Goal: Information Seeking & Learning: Compare options

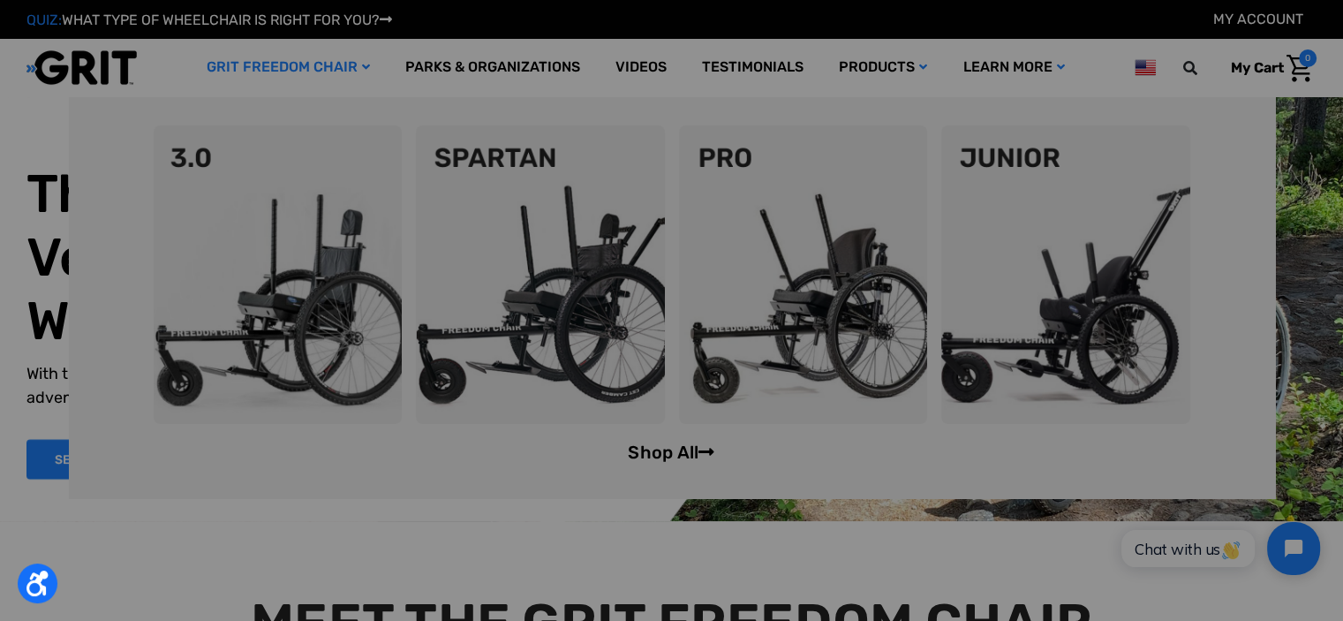
click at [657, 458] on link "Shop All" at bounding box center [671, 451] width 87 height 21
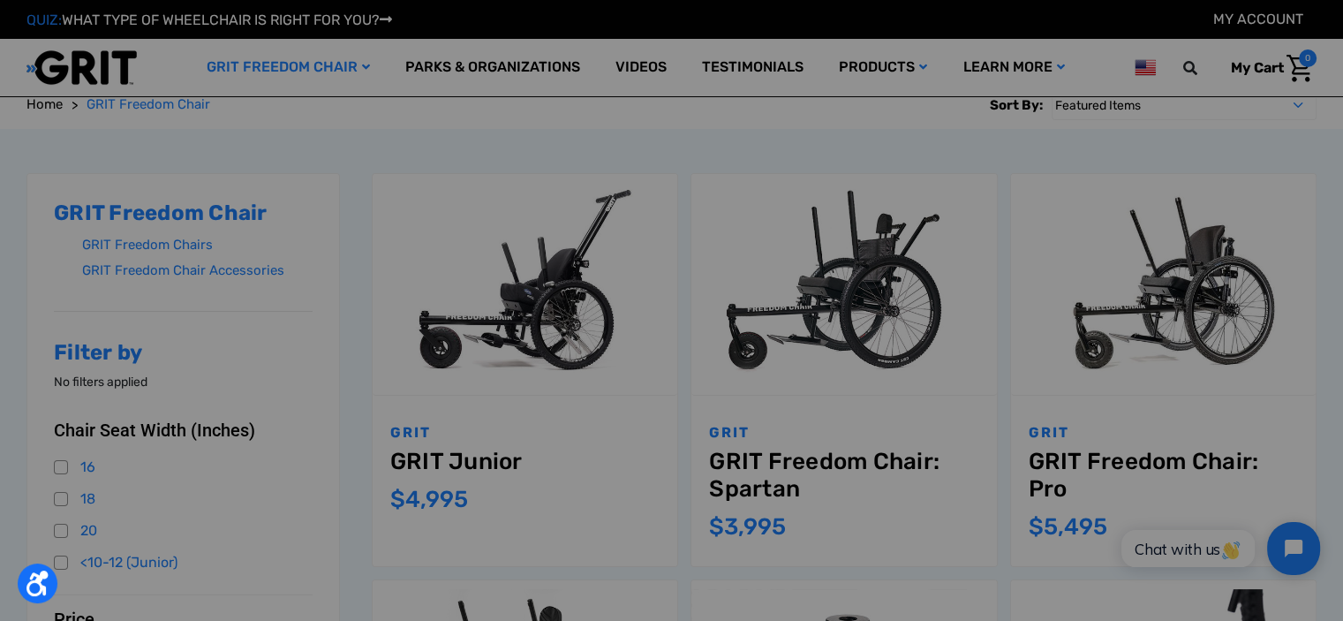
scroll to position [177, 0]
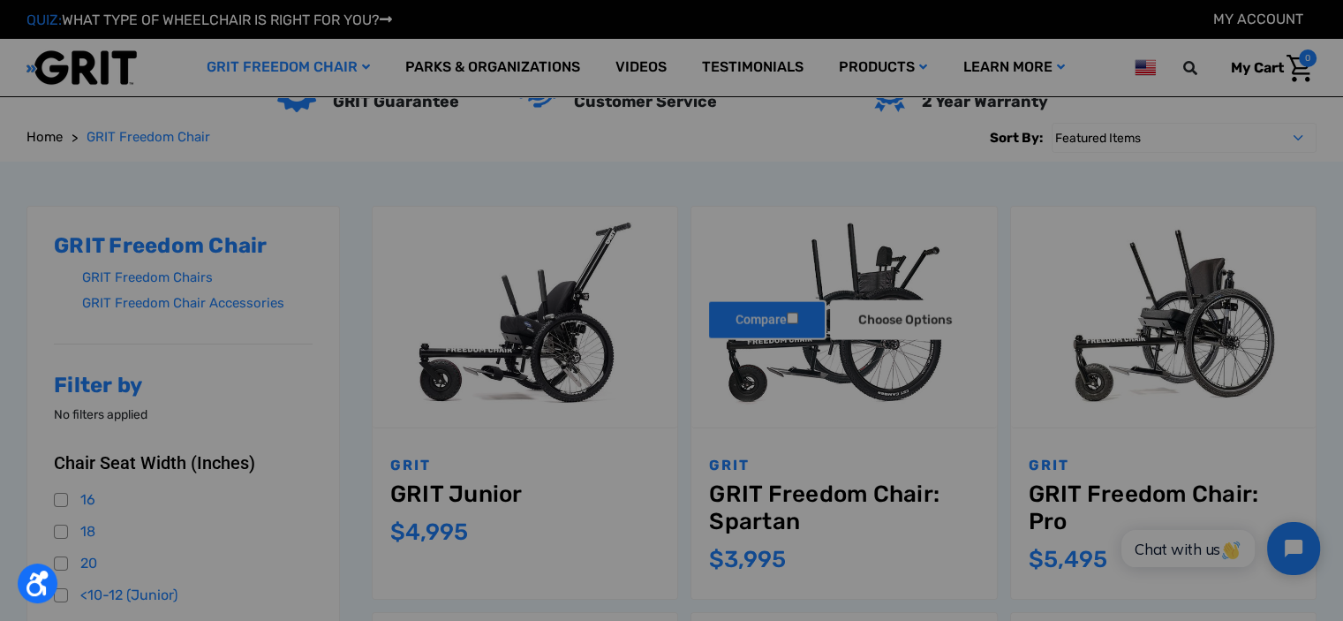
click at [795, 318] on input "Compare" at bounding box center [792, 317] width 11 height 11
checkbox input "true"
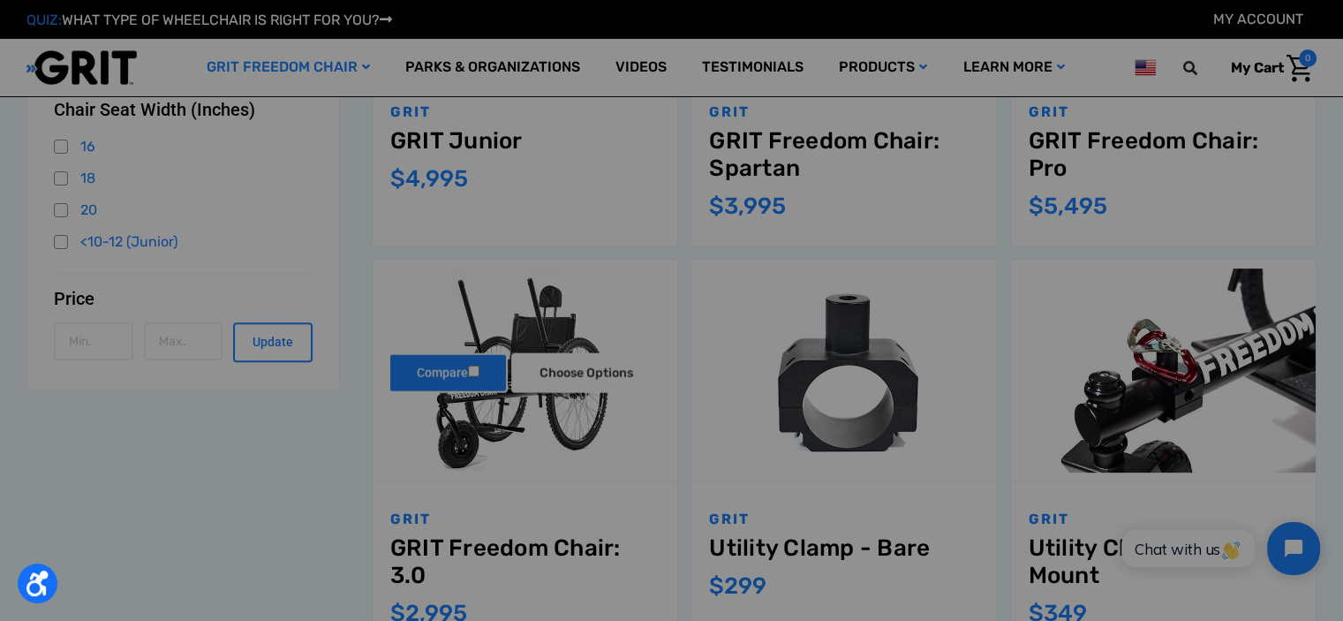
click at [473, 369] on input "Compare" at bounding box center [473, 370] width 11 height 11
checkbox input "true"
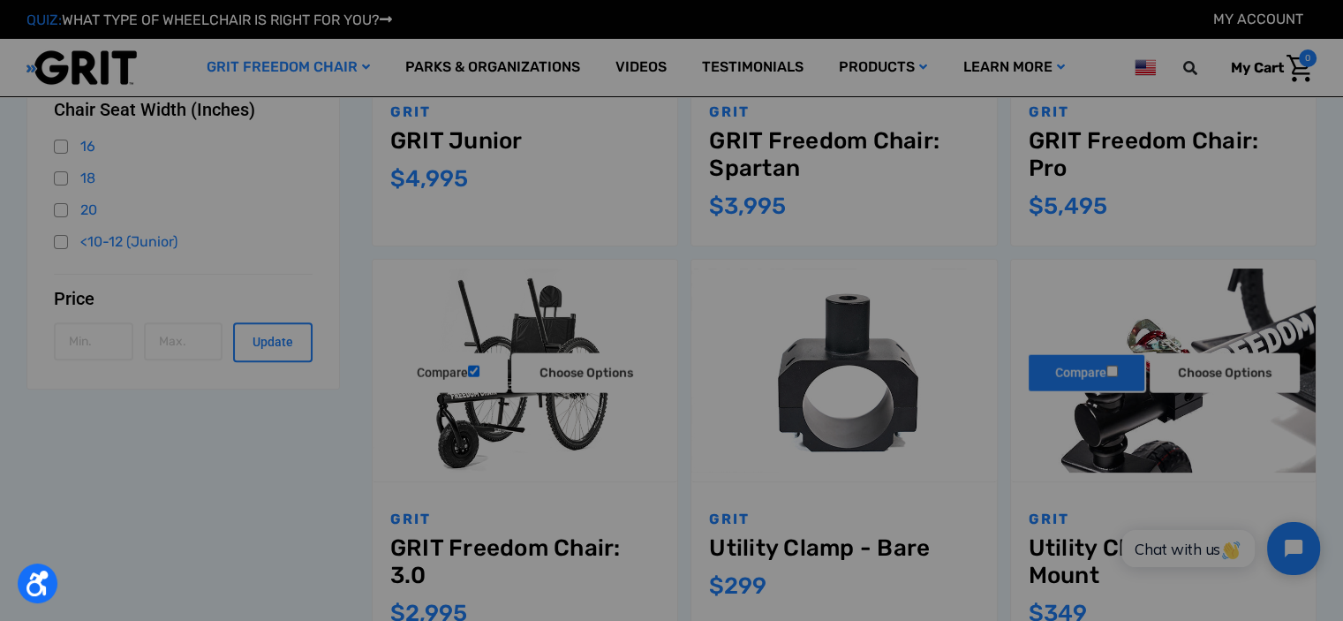
scroll to position [353, 0]
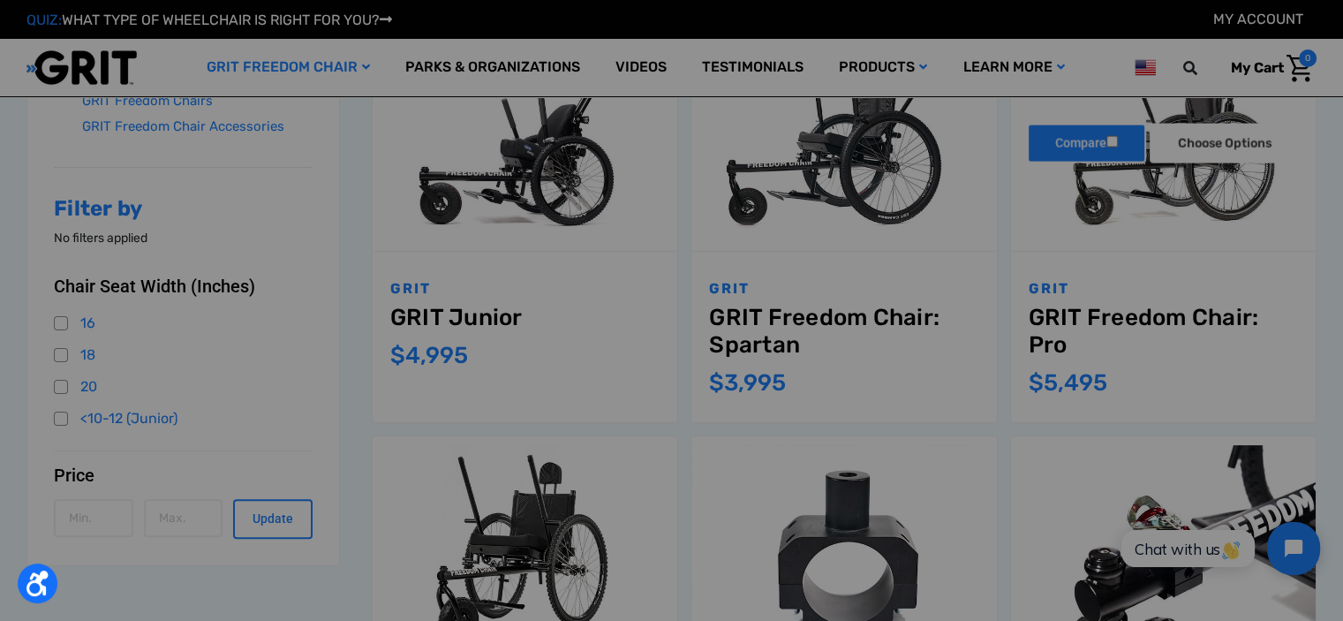
click at [1113, 134] on label "Compare" at bounding box center [1086, 143] width 119 height 40
click at [1113, 135] on input "Compare" at bounding box center [1111, 140] width 11 height 11
checkbox input "true"
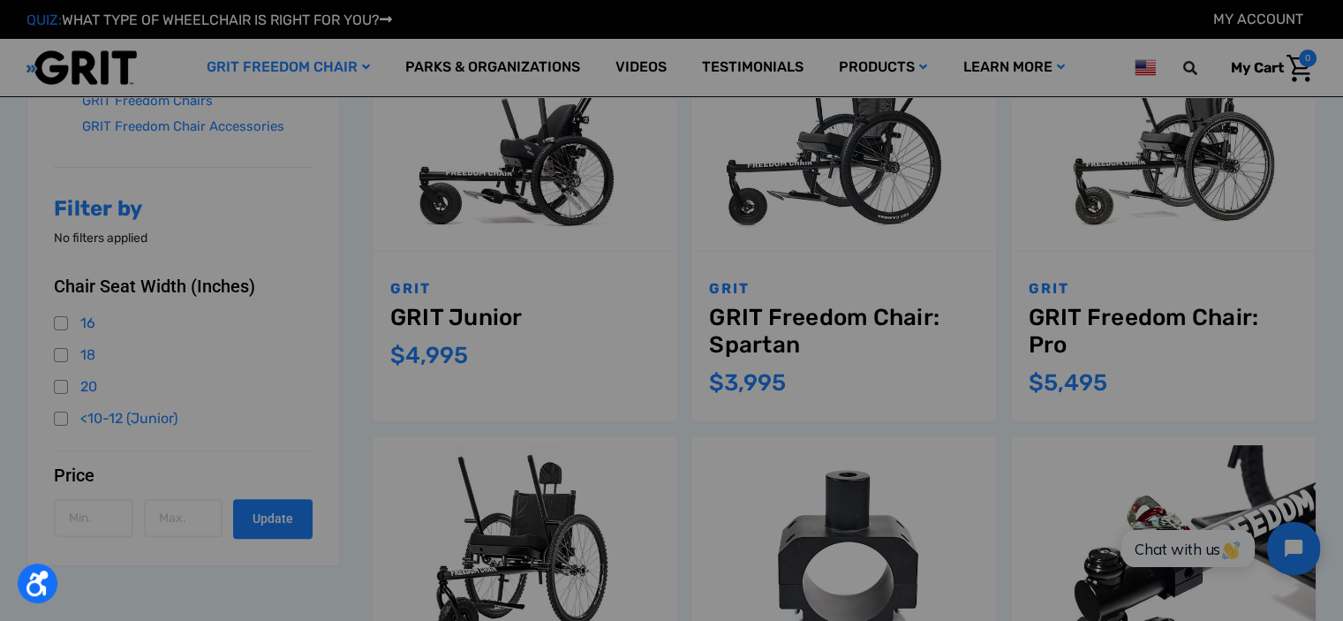
click at [270, 528] on button "Update" at bounding box center [272, 519] width 79 height 40
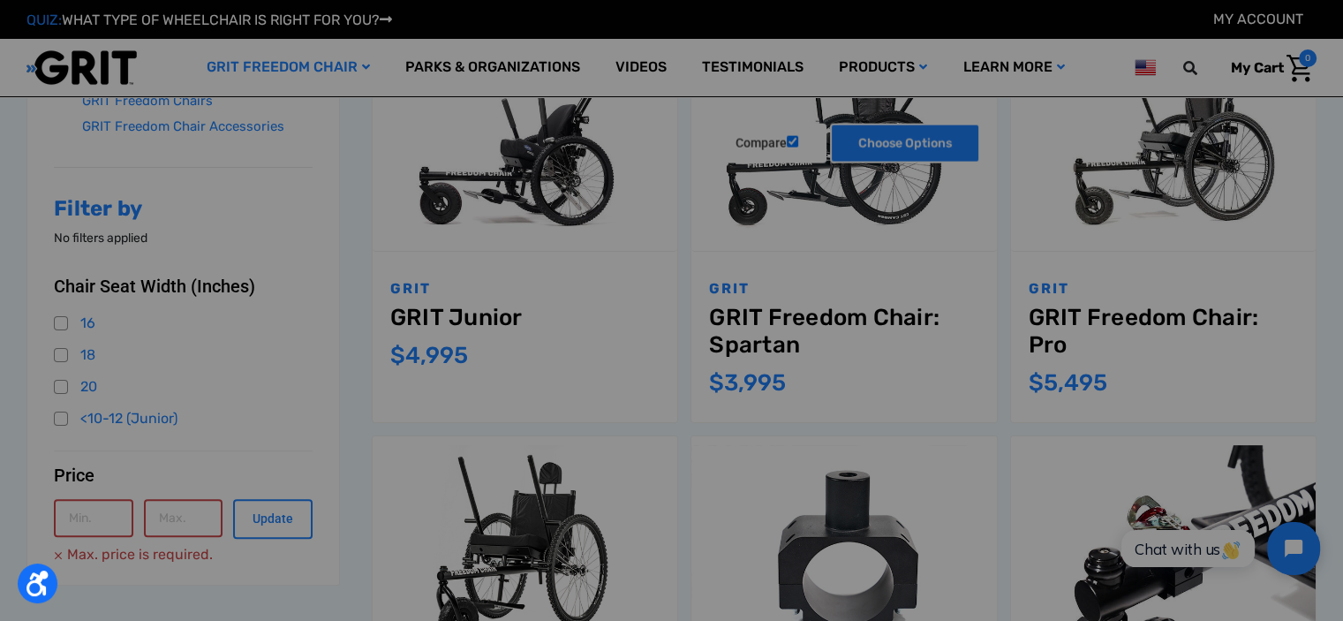
click at [888, 149] on link "Choose Options" at bounding box center [905, 143] width 150 height 40
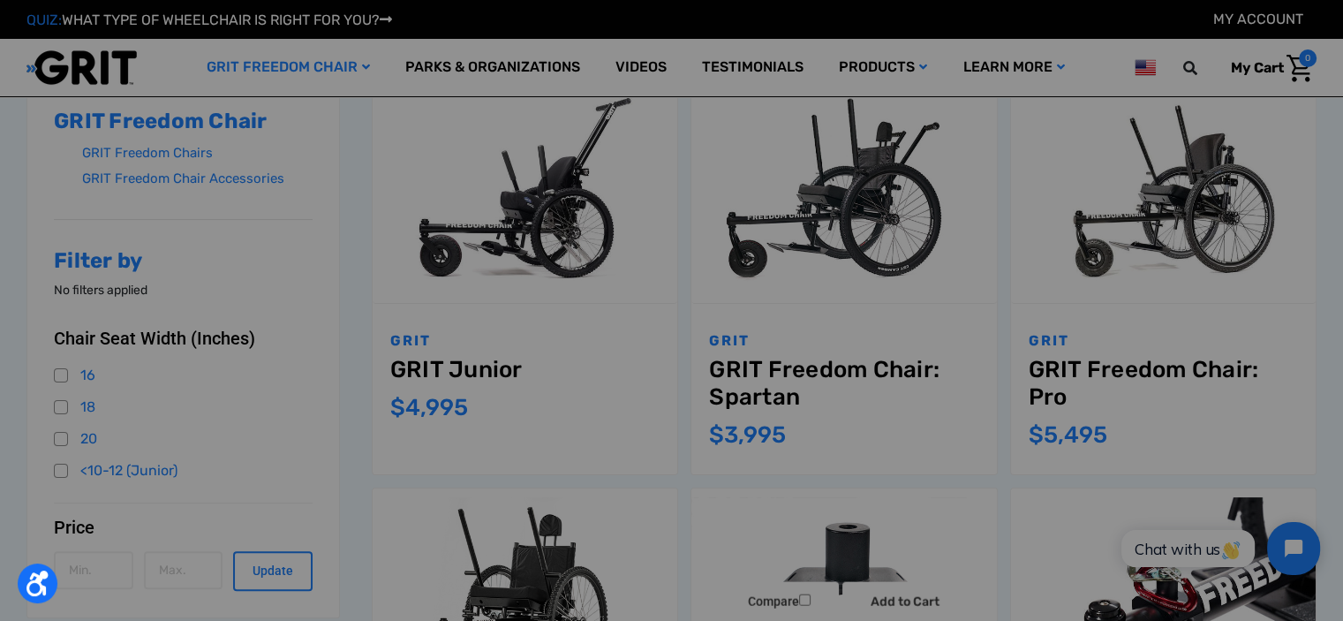
scroll to position [530, 0]
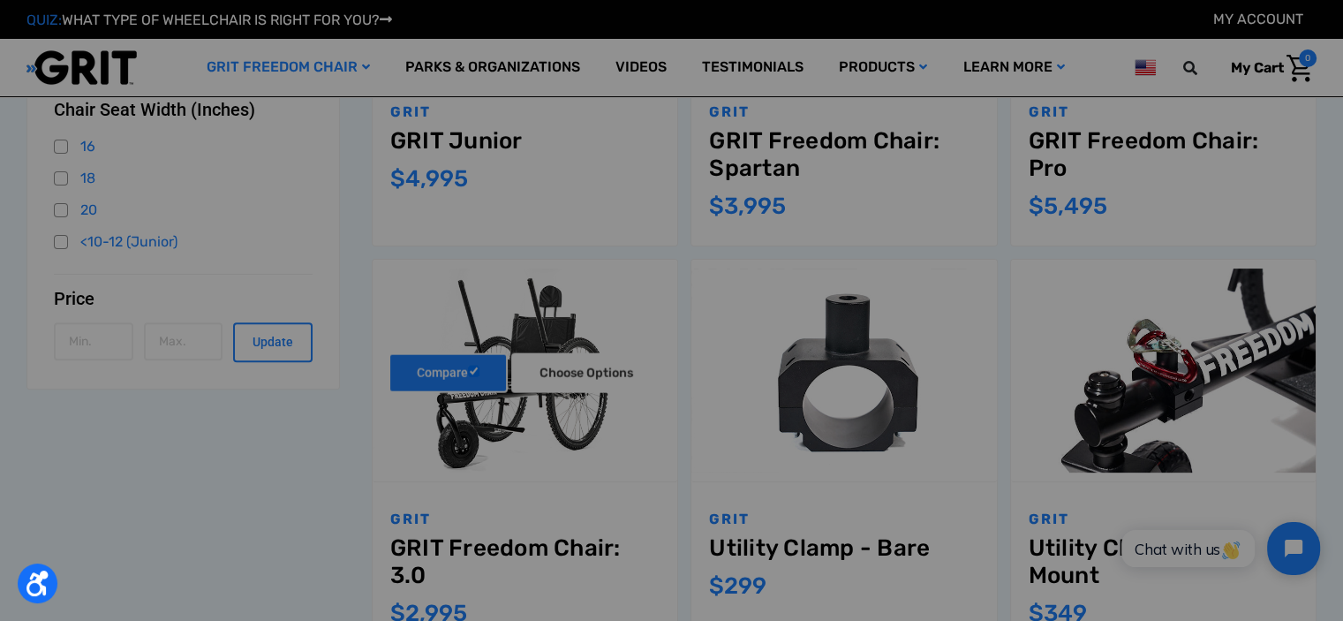
click at [442, 368] on label "Compare" at bounding box center [447, 373] width 119 height 40
click at [468, 368] on input "Compare" at bounding box center [473, 370] width 11 height 11
click at [442, 368] on label "Compare" at bounding box center [447, 373] width 119 height 40
click at [468, 368] on input "Compare" at bounding box center [473, 370] width 11 height 11
checkbox input "true"
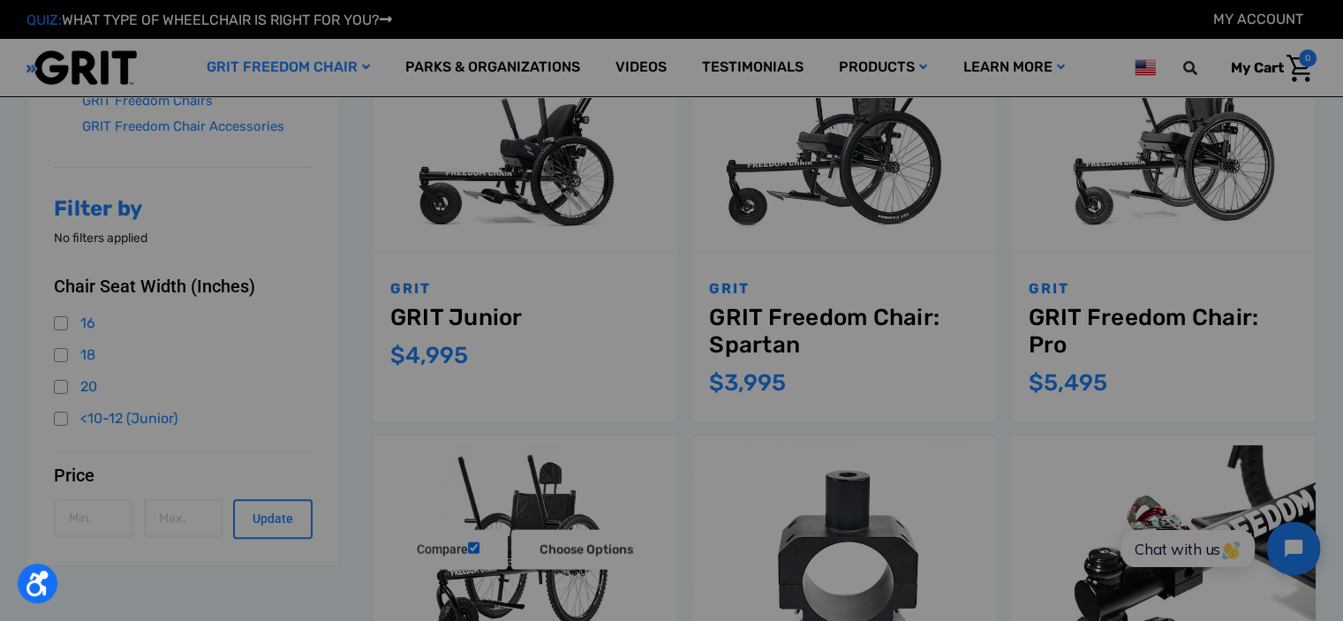
scroll to position [0, 0]
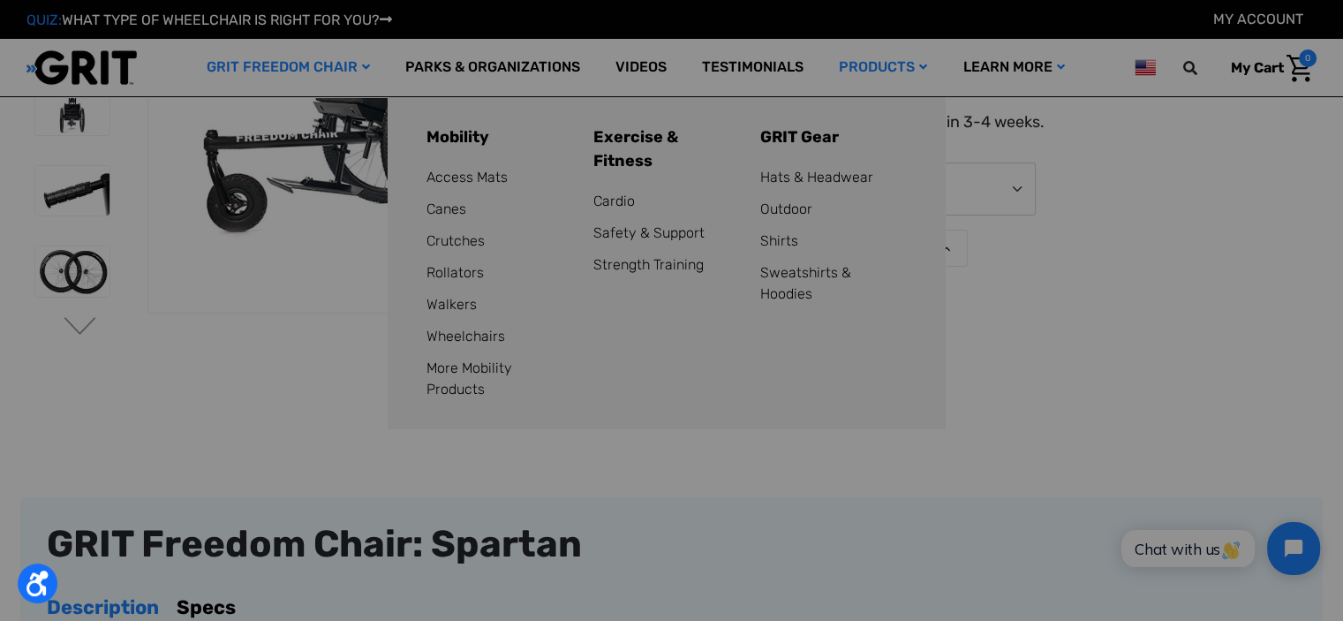
click at [867, 79] on link "Products" at bounding box center [883, 67] width 124 height 57
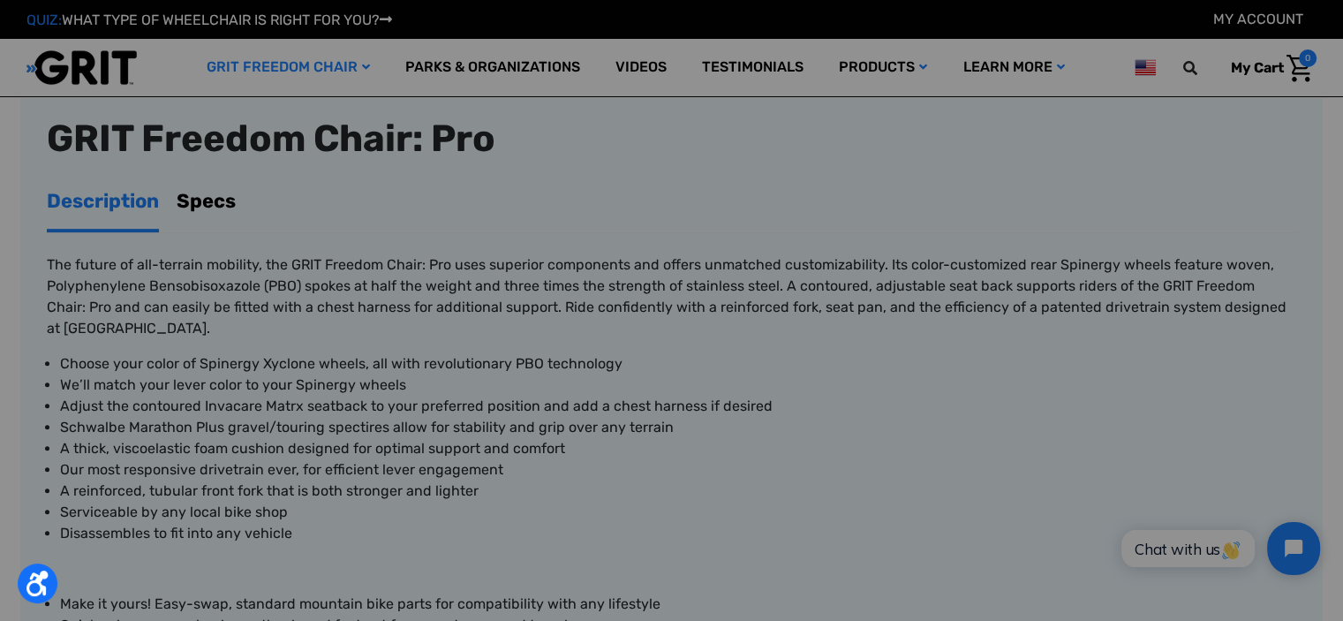
scroll to position [530, 0]
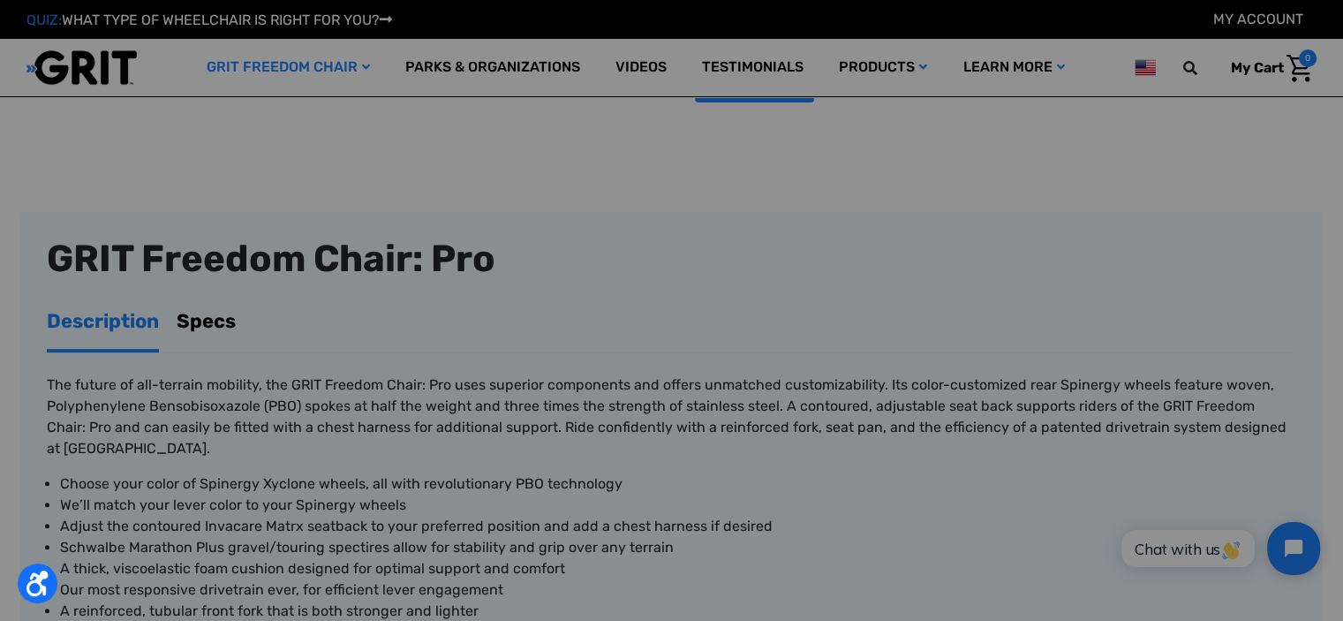
click at [214, 317] on link "Specs" at bounding box center [206, 321] width 59 height 56
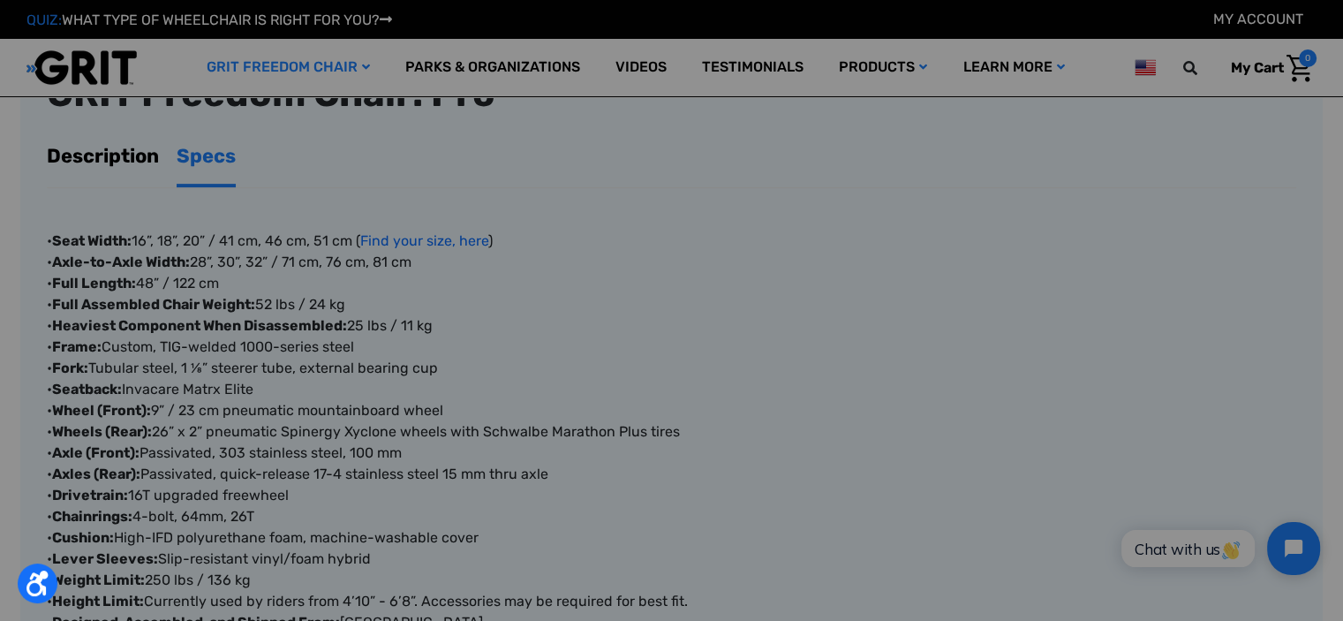
scroll to position [706, 0]
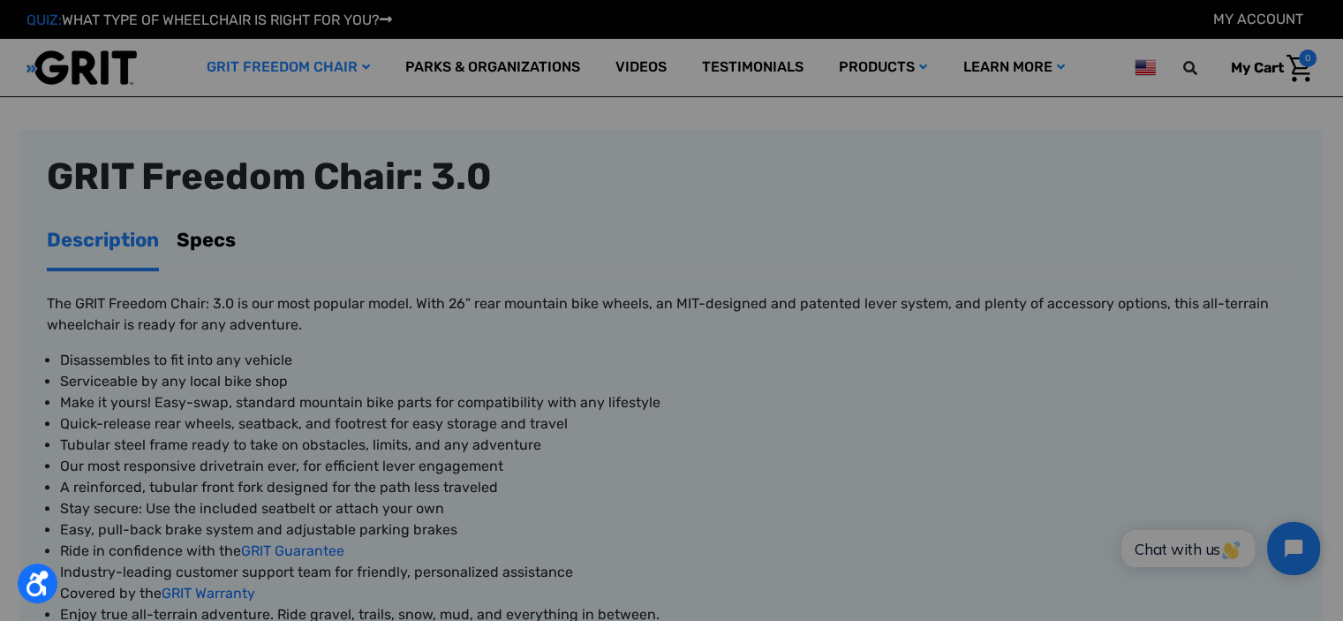
scroll to position [530, 0]
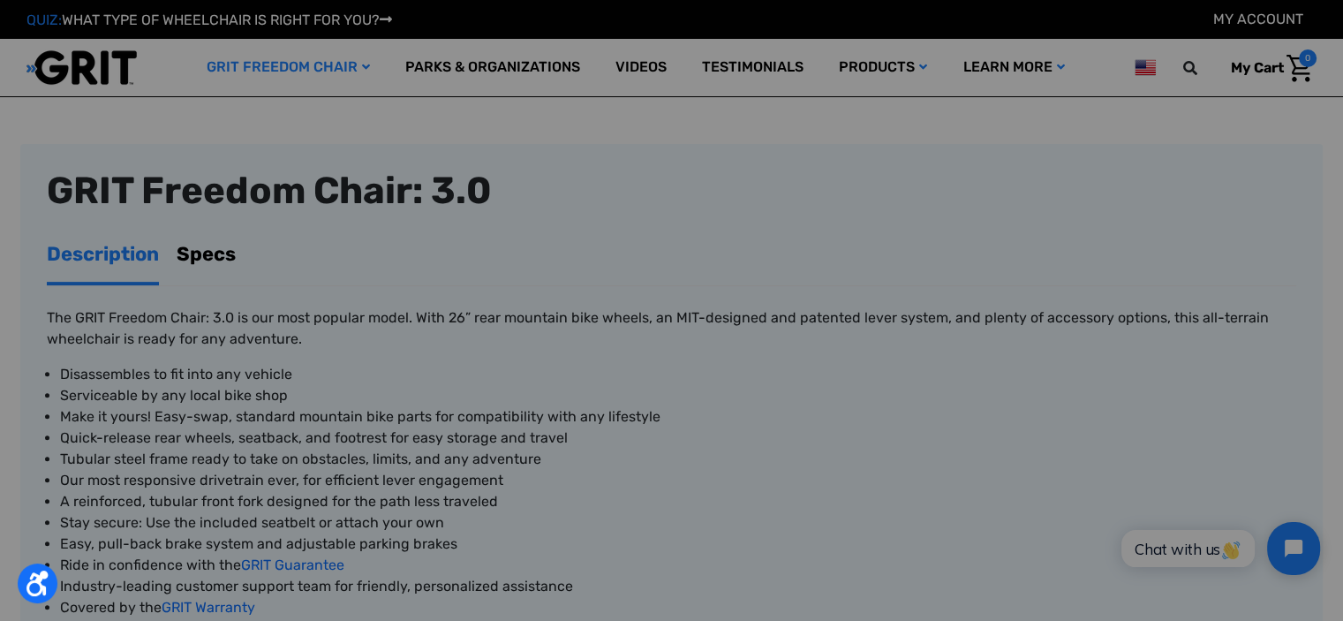
click at [209, 259] on link "Specs" at bounding box center [206, 254] width 59 height 56
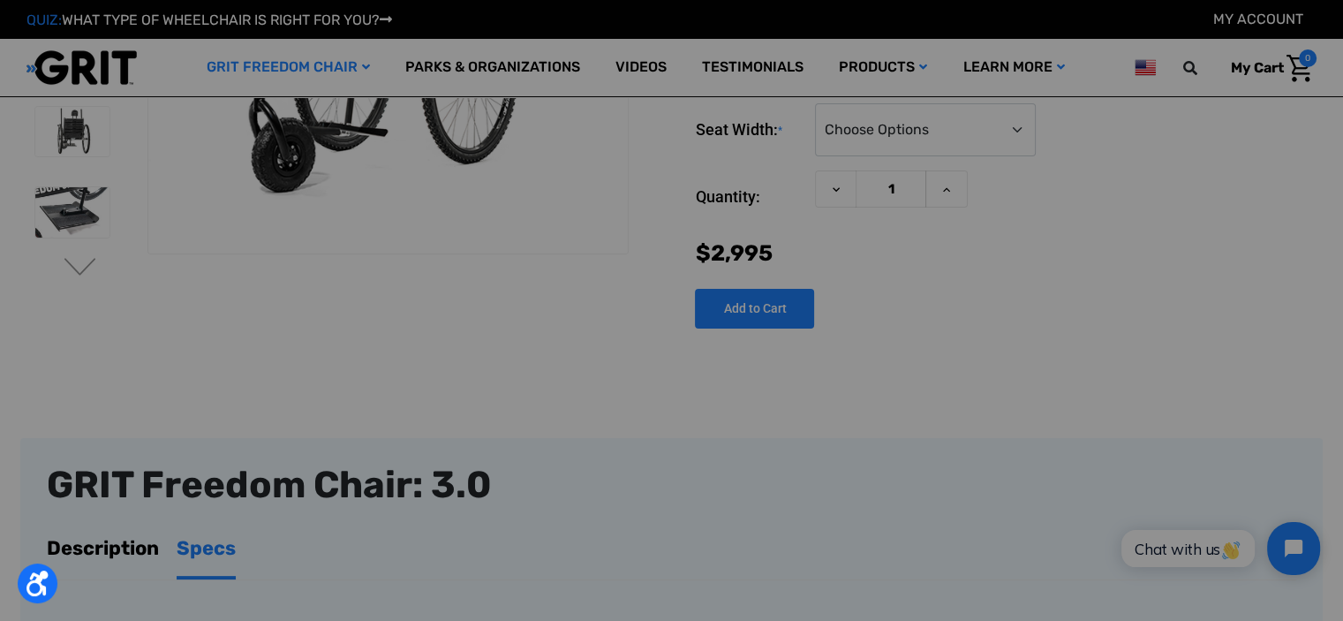
scroll to position [353, 0]
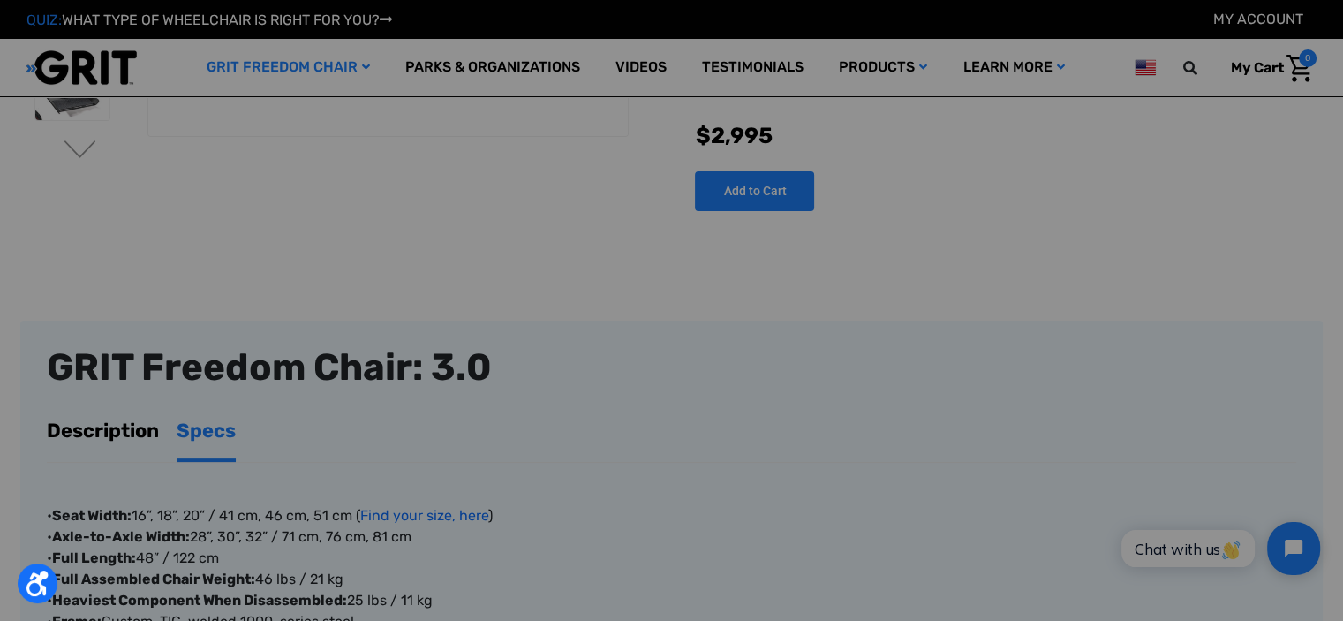
click at [117, 431] on link "Description" at bounding box center [103, 431] width 112 height 56
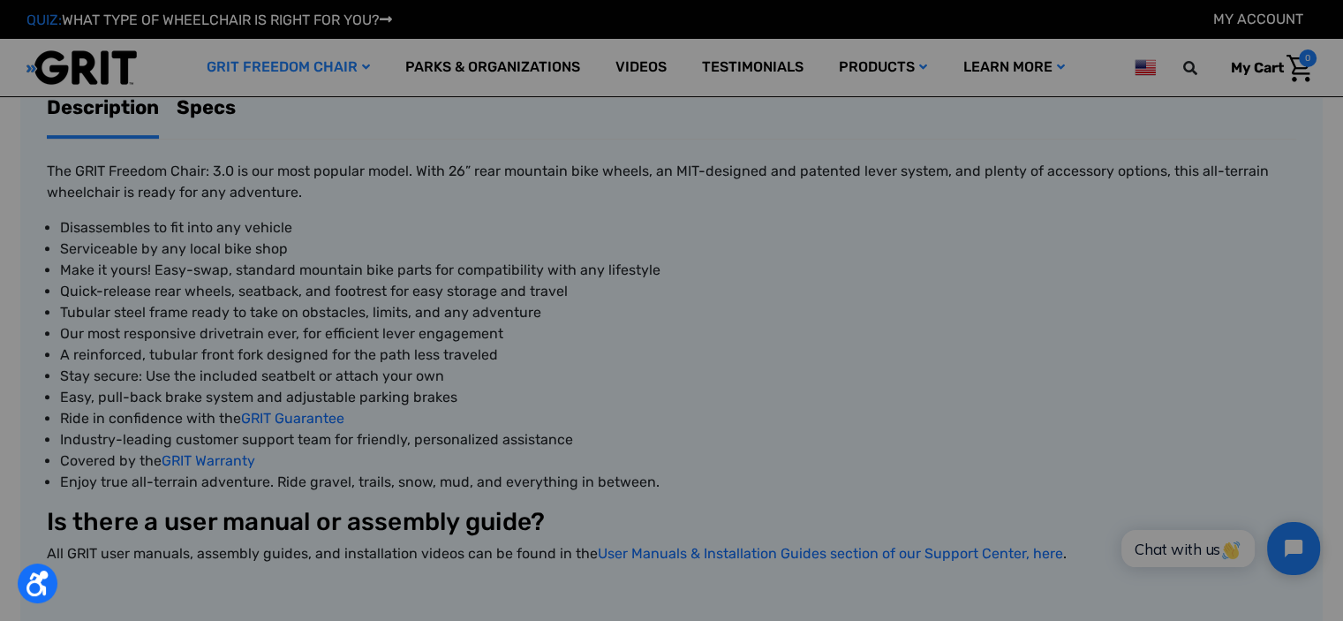
scroll to position [706, 0]
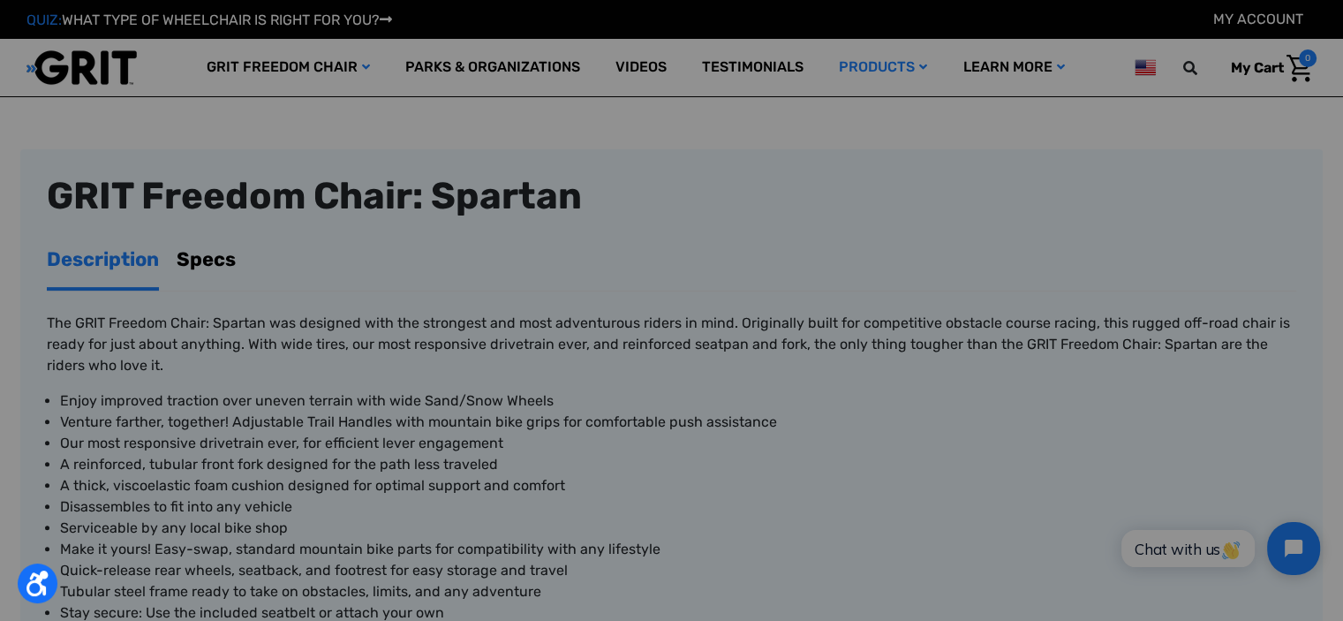
click at [216, 253] on link "Specs" at bounding box center [206, 259] width 59 height 56
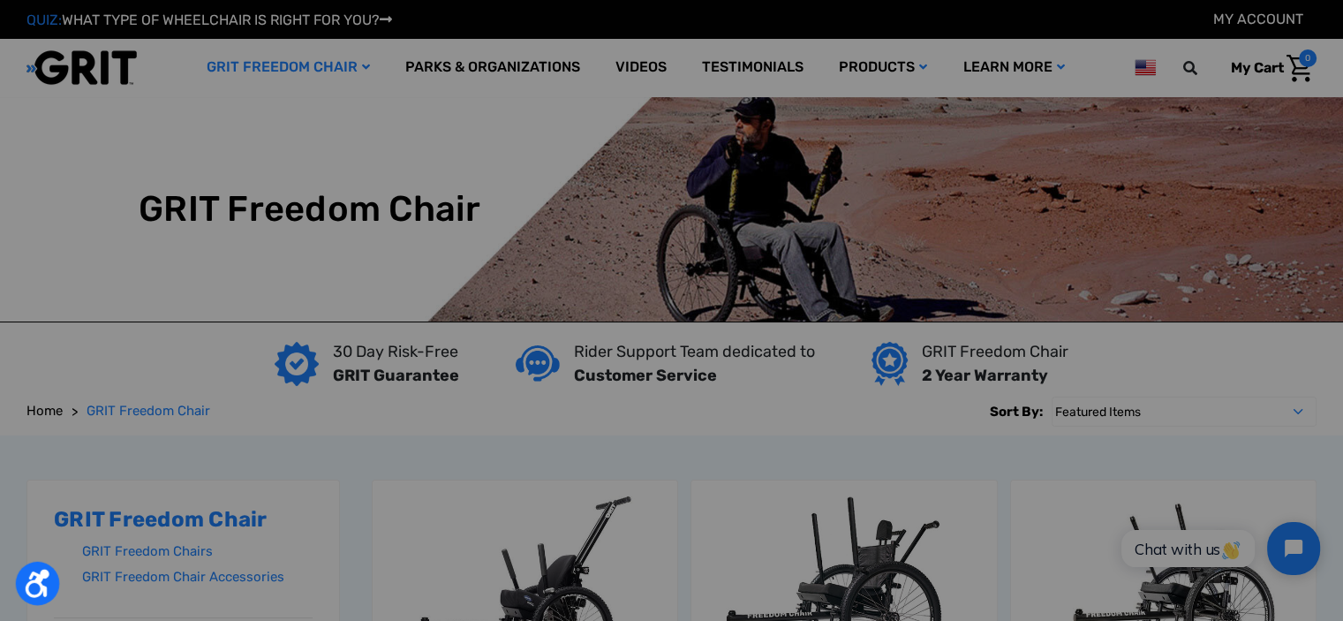
click at [38, 582] on icon "Open accessiBe: accessibility options, statement and help" at bounding box center [38, 583] width 24 height 28
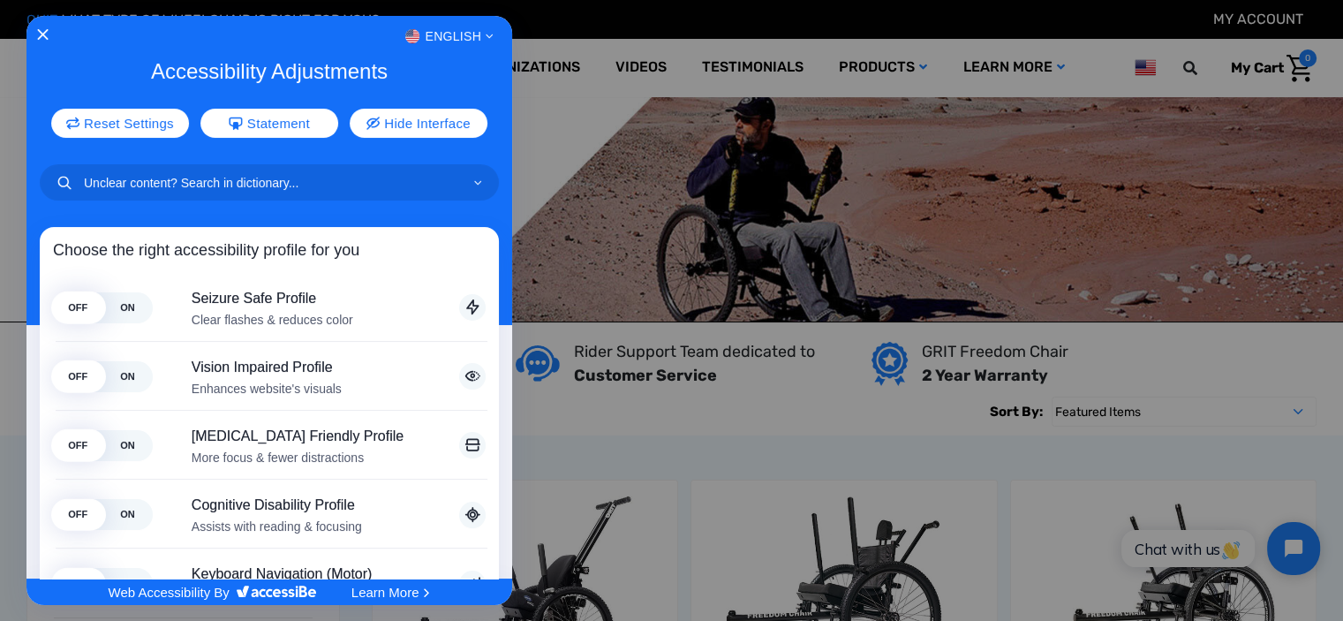
click at [44, 20] on div "English Accessibility Adjustments Reset Settings Statement Hide Interface Choos…" at bounding box center [269, 297] width 486 height 563
click at [42, 34] on icon "Close Accessibility Interface" at bounding box center [43, 34] width 12 height 12
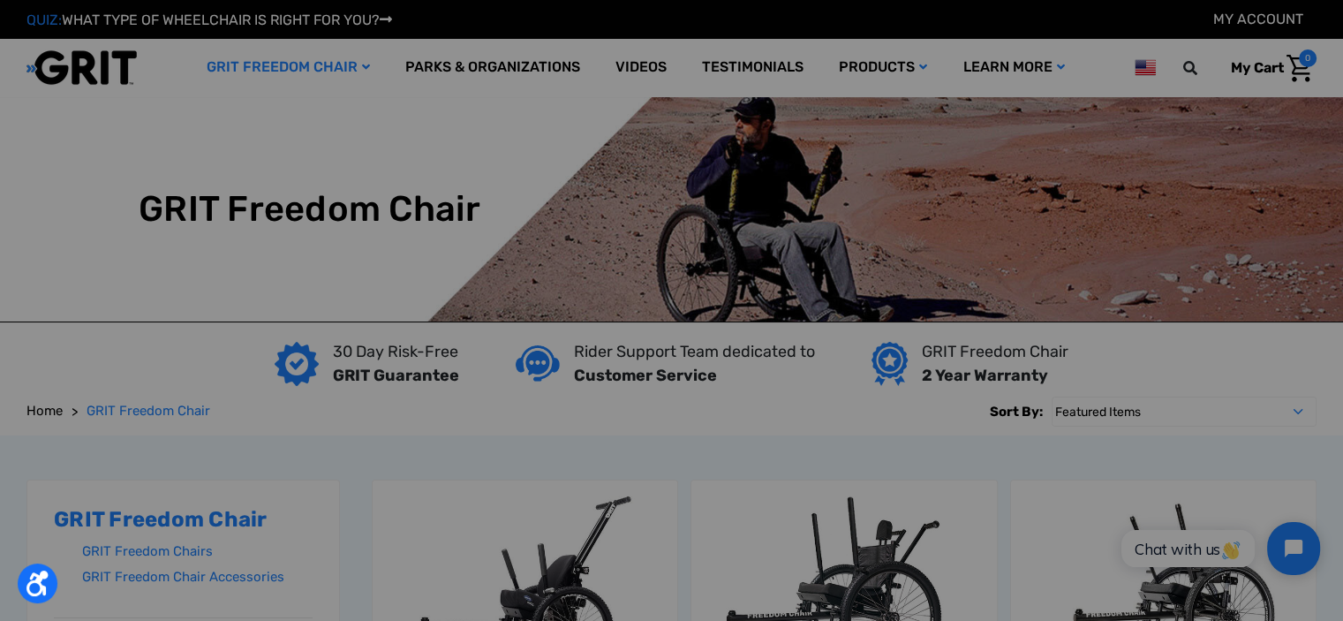
drag, startPoint x: 606, startPoint y: 79, endPoint x: 90, endPoint y: 130, distance: 518.9
click at [90, 130] on img at bounding box center [671, 209] width 1343 height 224
